Goal: Navigation & Orientation: Find specific page/section

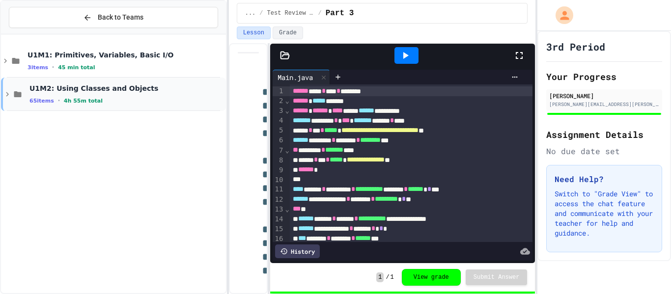
click at [7, 95] on icon at bounding box center [7, 94] width 3 height 4
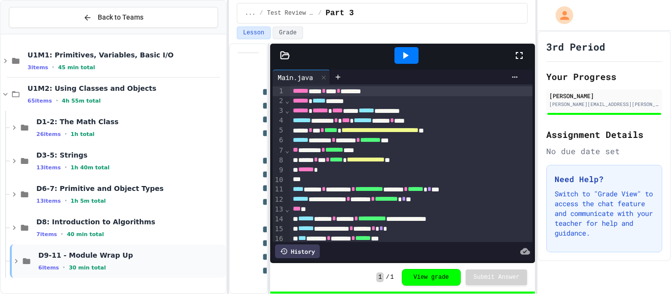
click at [105, 265] on div "6 items • 30 min total" at bounding box center [131, 268] width 186 height 8
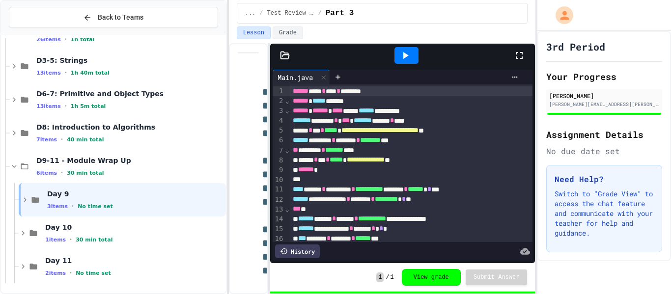
click at [105, 265] on div "Day 11 2 items • No time set" at bounding box center [134, 266] width 179 height 21
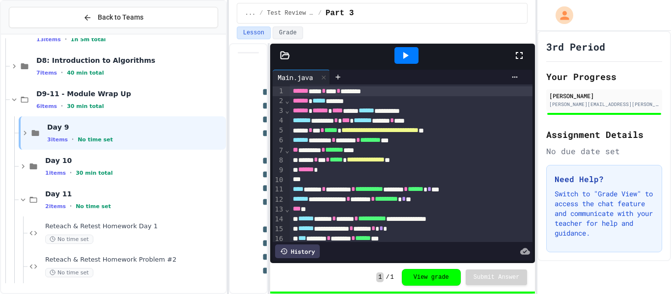
click at [105, 265] on div "Reteach & Retest Homework Problem #2 No time set" at bounding box center [134, 267] width 179 height 22
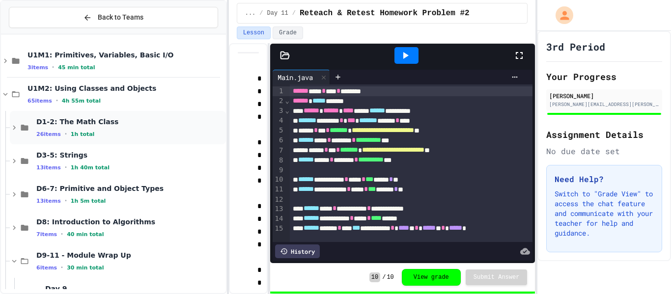
scroll to position [162, 0]
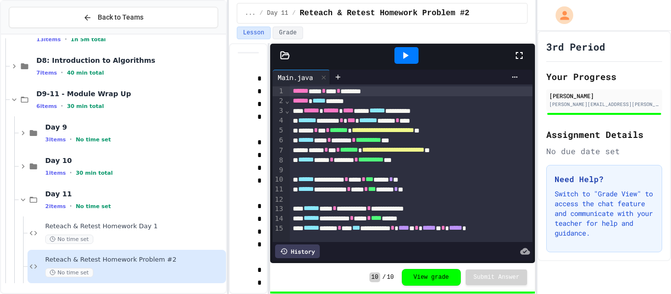
click at [541, 29] on div at bounding box center [604, 15] width 134 height 31
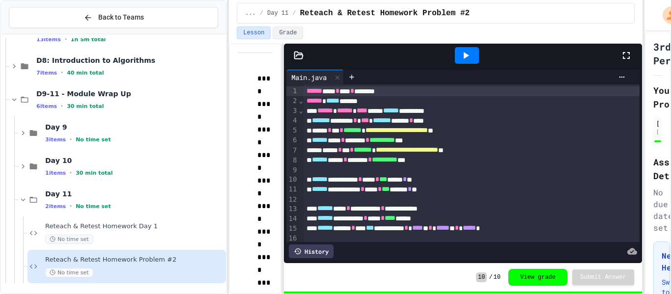
click at [647, 65] on div "**********" at bounding box center [335, 147] width 671 height 294
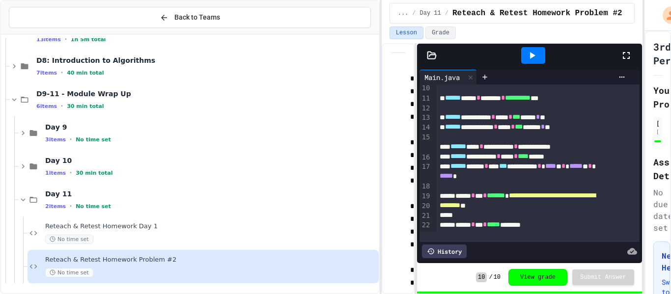
scroll to position [62, 0]
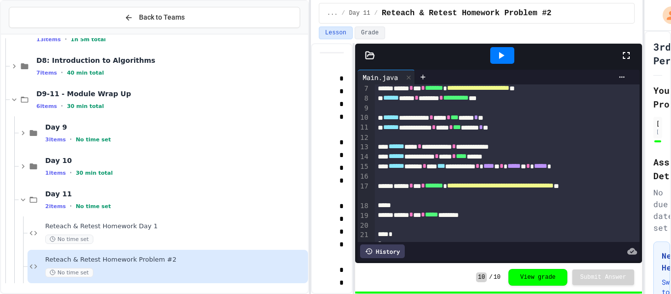
click at [312, 175] on div "**********" at bounding box center [335, 147] width 671 height 294
click at [222, 220] on div "Reteach & Retest Homework Day 1 No time set" at bounding box center [167, 233] width 280 height 33
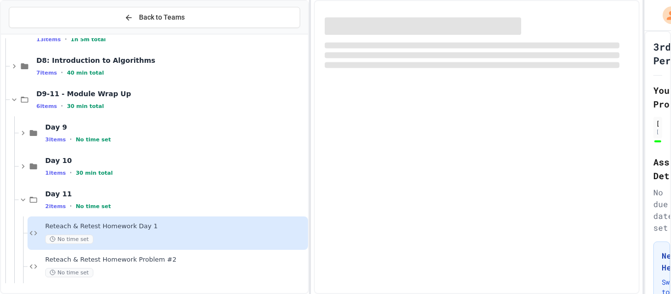
scroll to position [150, 0]
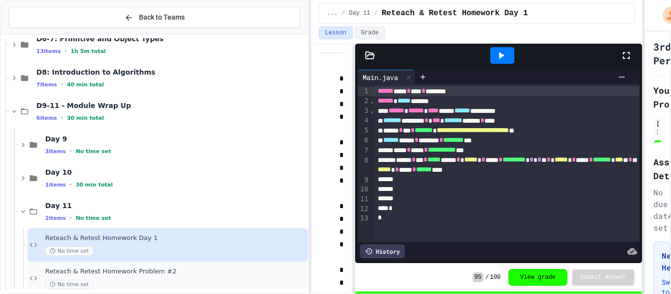
click at [205, 269] on span "Reteach & Retest Homework Problem #2" at bounding box center [175, 272] width 261 height 8
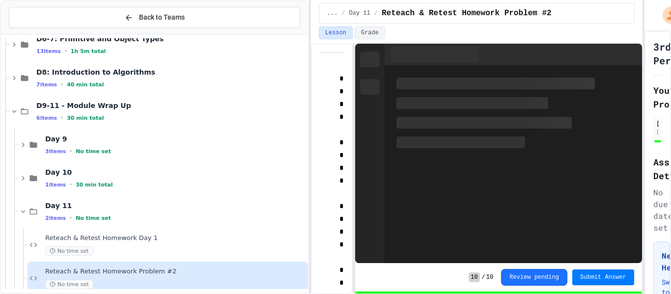
scroll to position [162, 0]
